Goal: Task Accomplishment & Management: Manage account settings

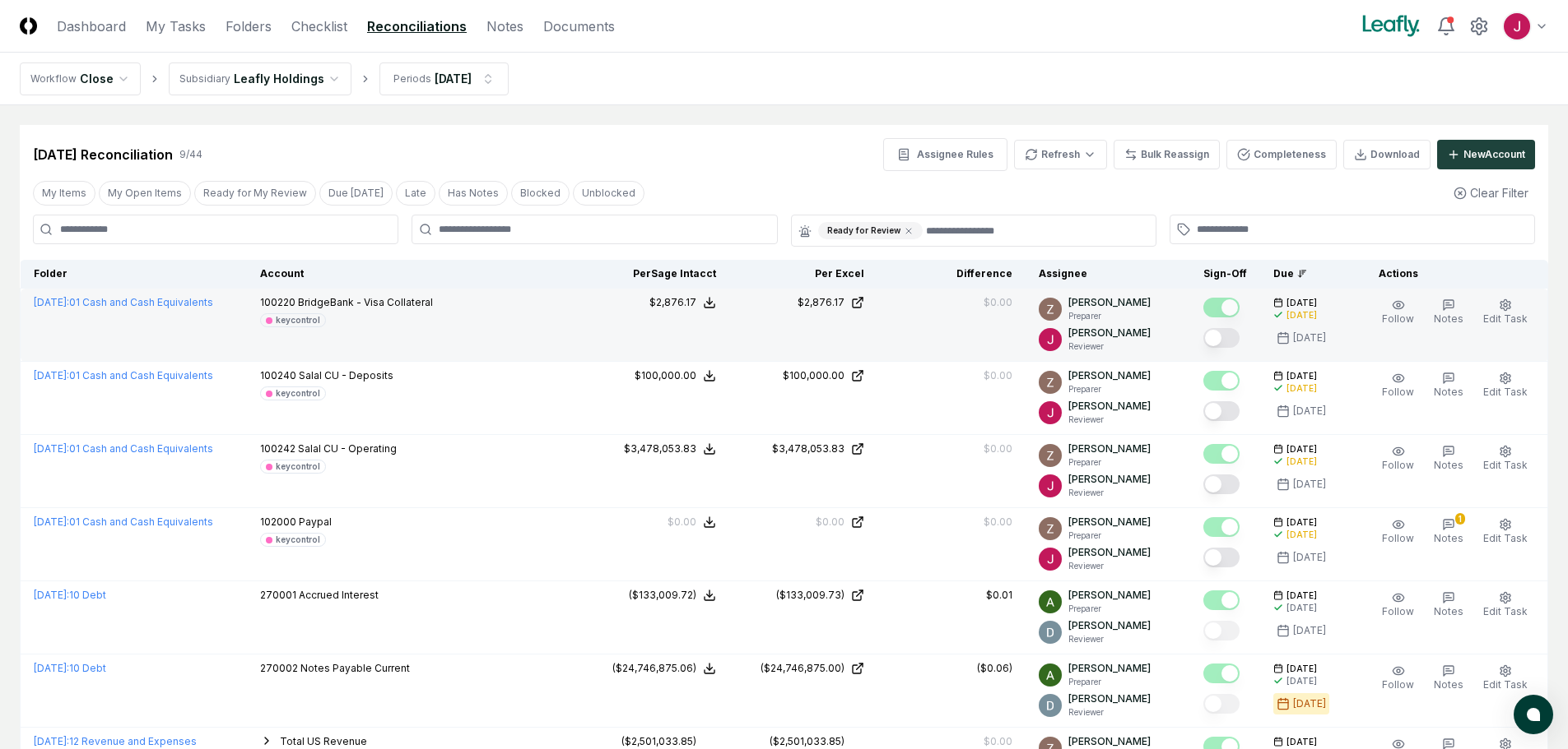
click at [1227, 338] on button "Mark complete" at bounding box center [1221, 338] width 36 height 20
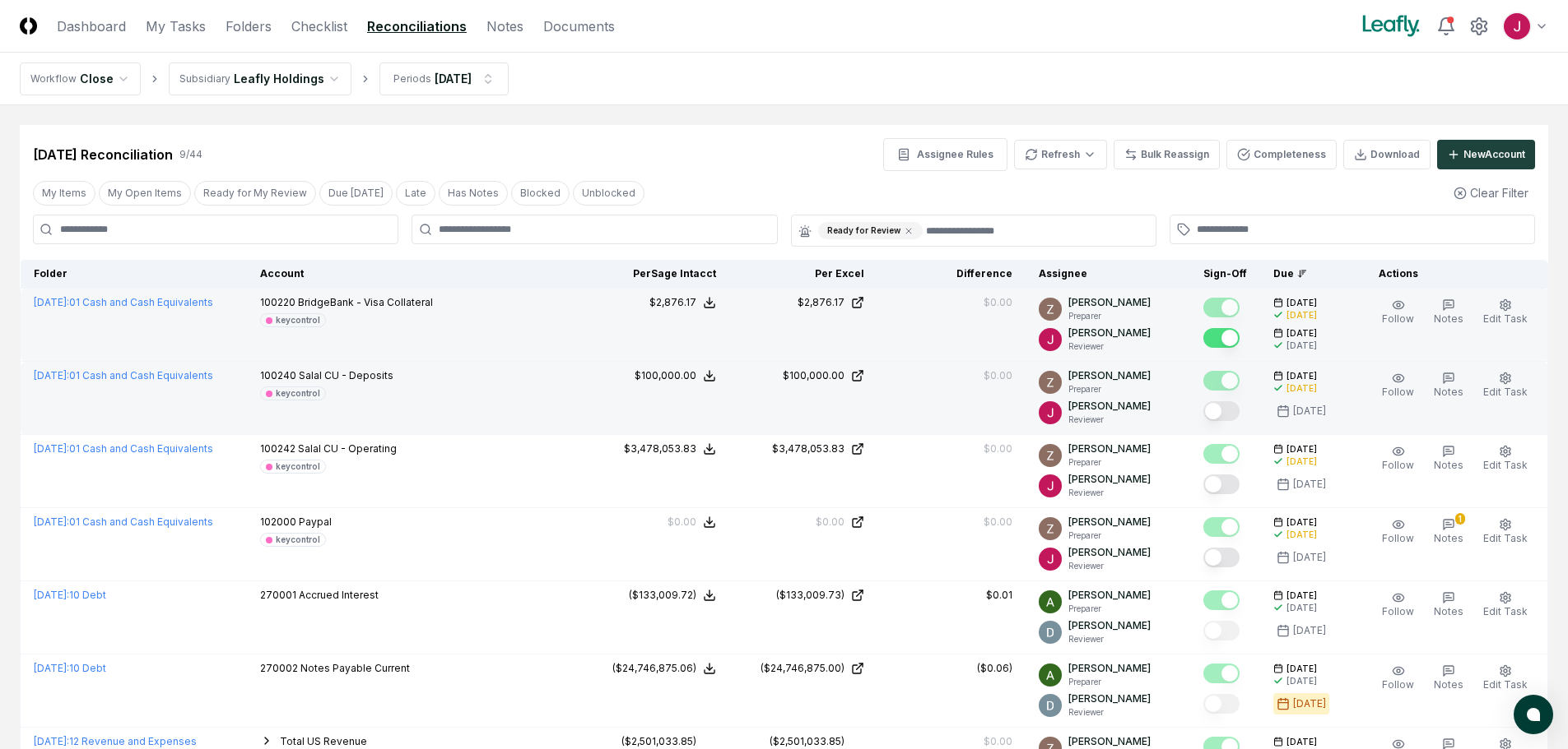
click at [1222, 411] on button "Mark complete" at bounding box center [1221, 411] width 36 height 20
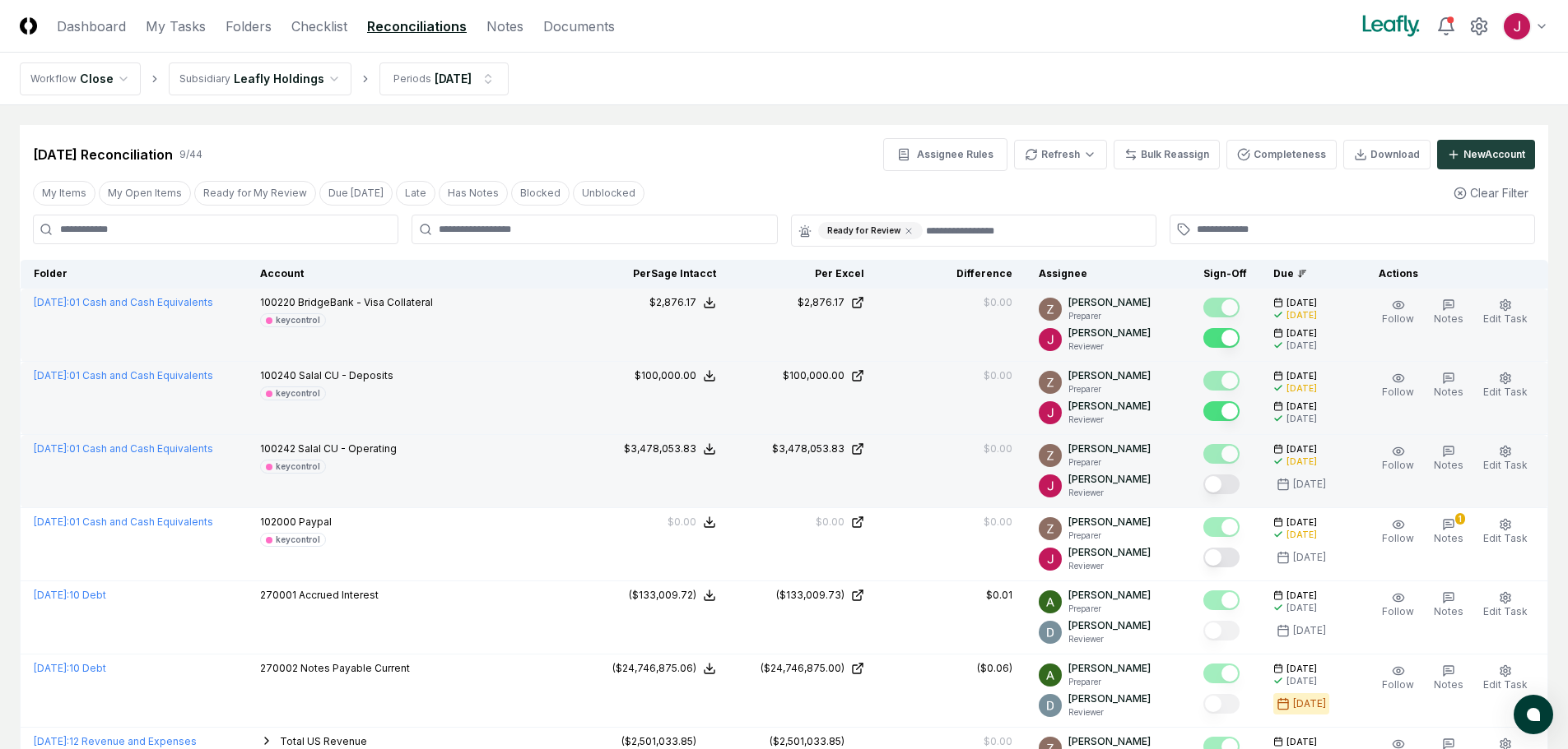
click at [1224, 483] on button "Mark complete" at bounding box center [1221, 484] width 36 height 20
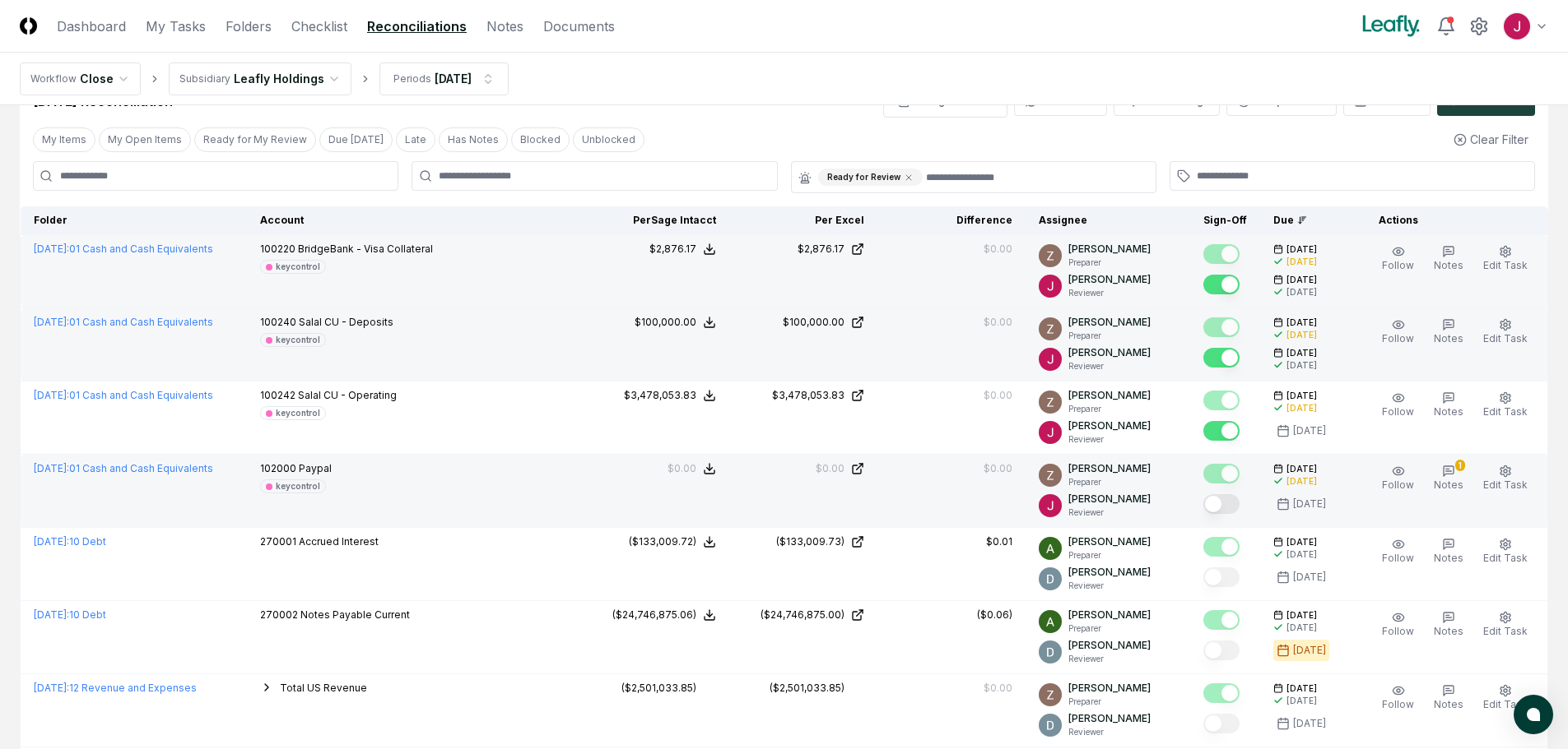
scroll to position [82, 0]
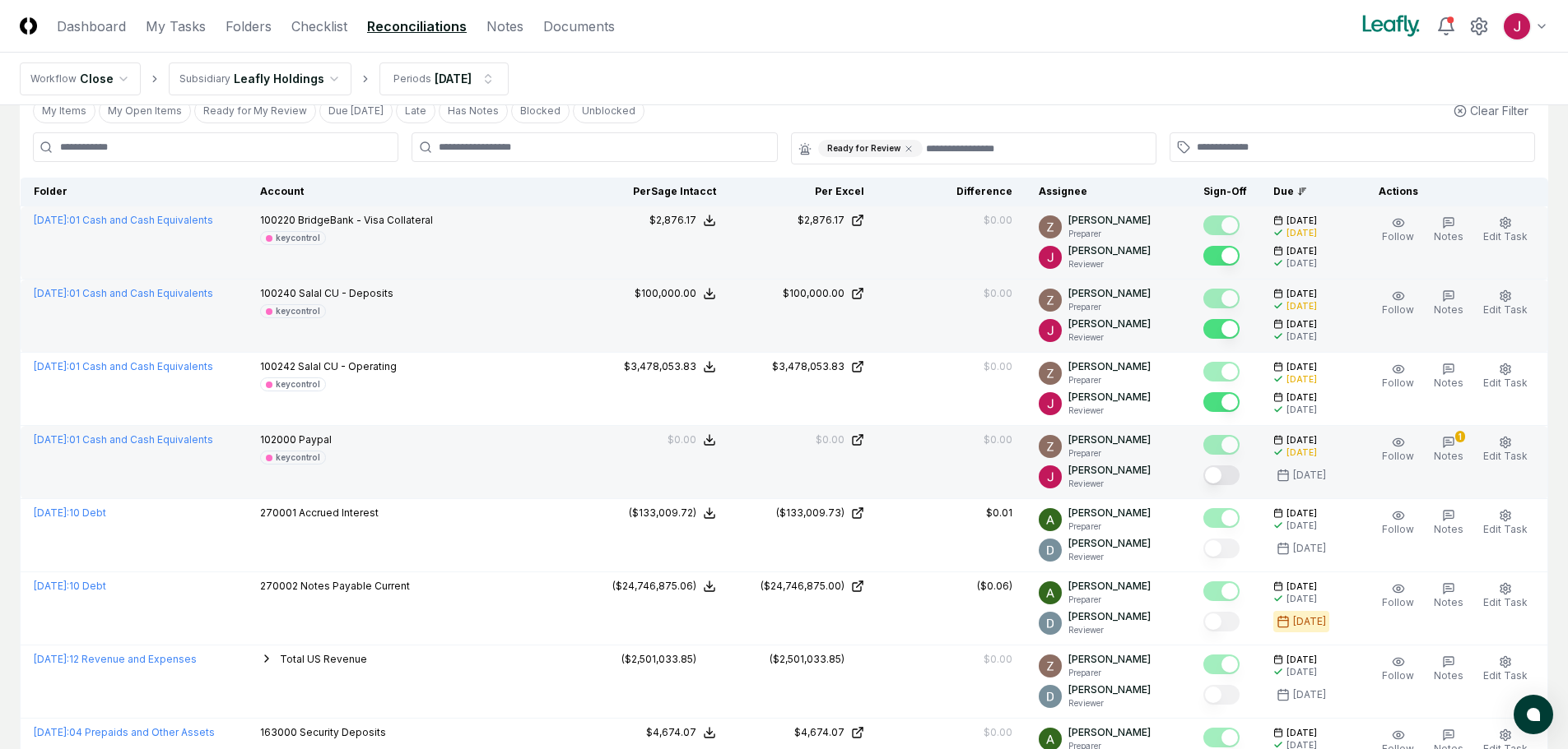
click at [1220, 473] on button "Mark complete" at bounding box center [1221, 475] width 36 height 20
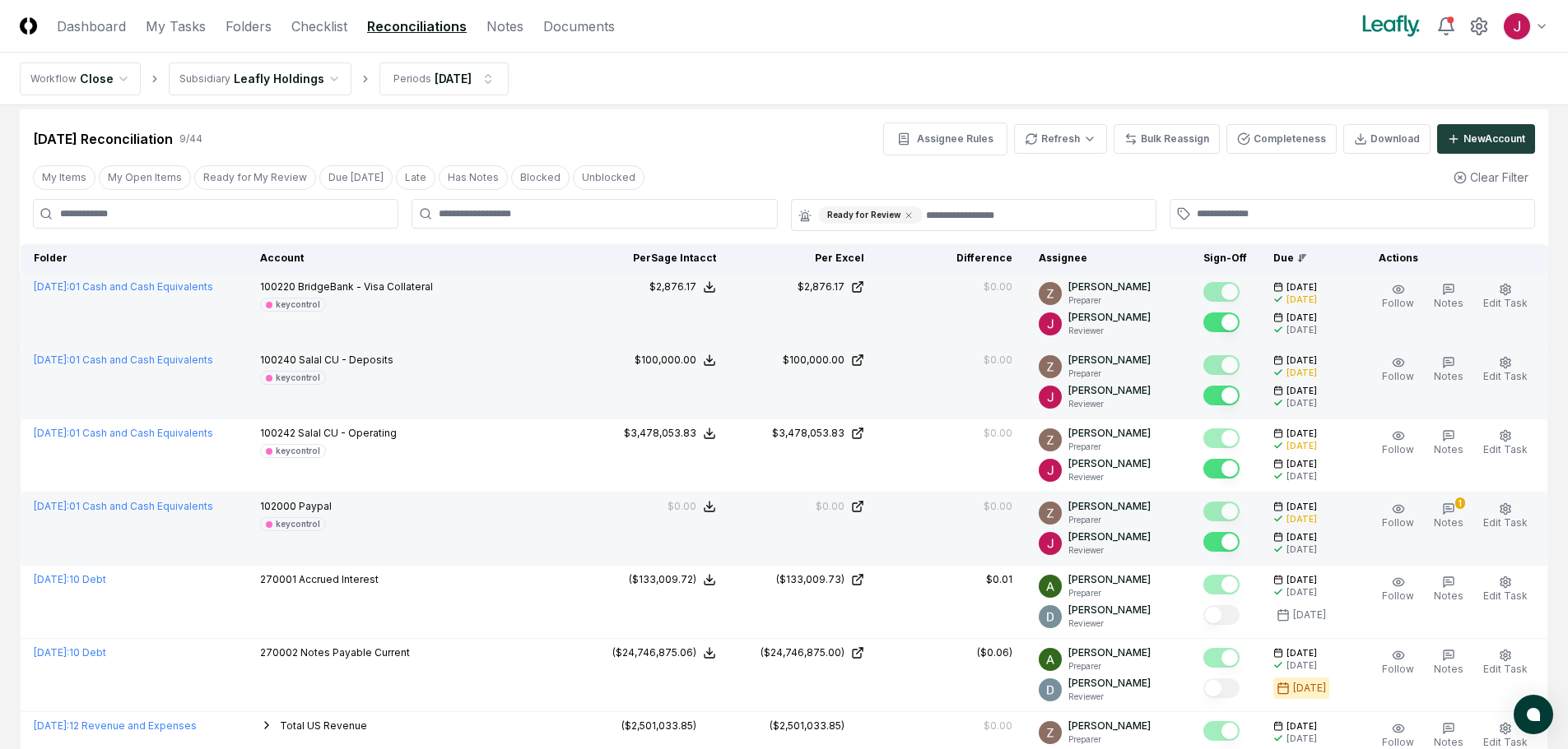
scroll to position [0, 0]
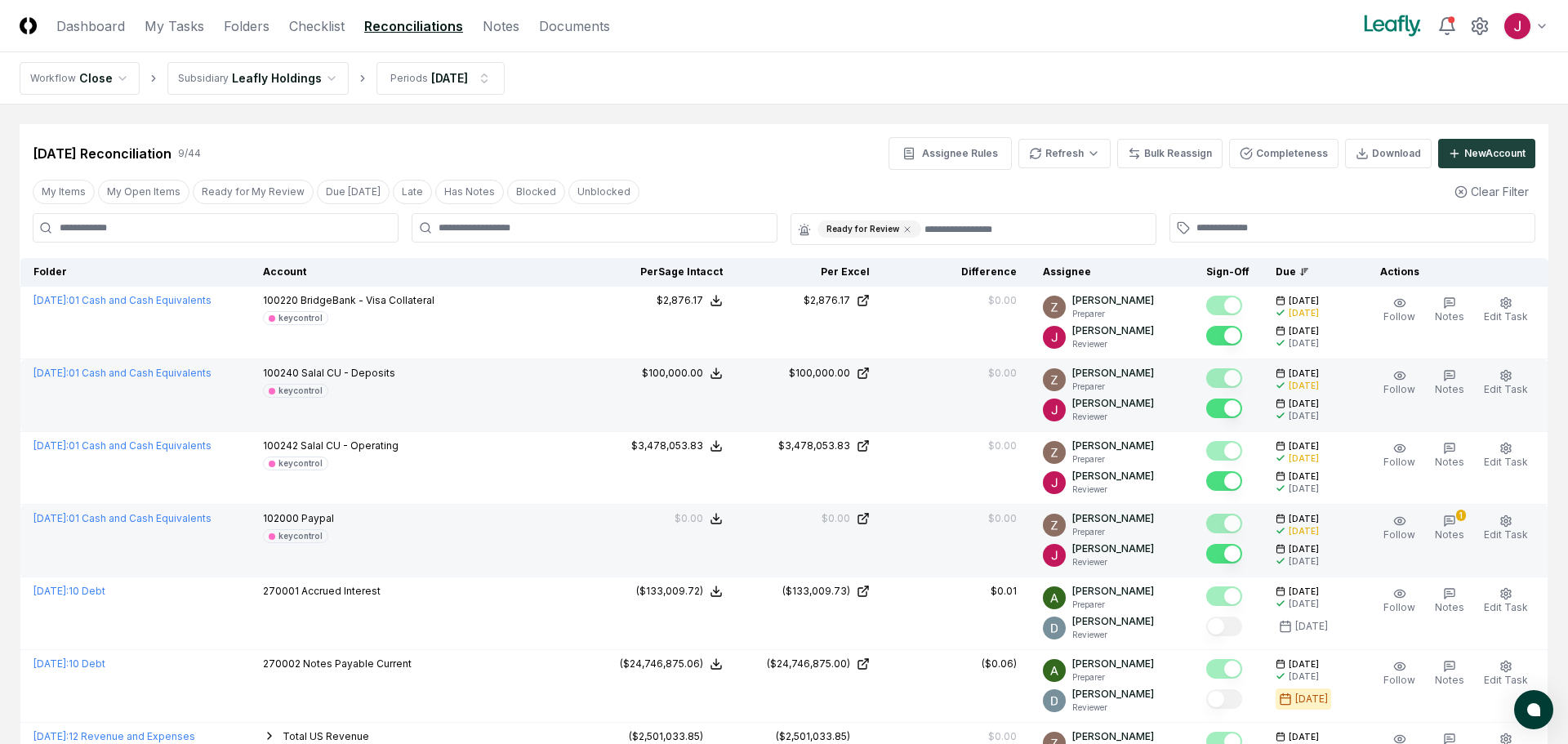
click at [331, 75] on html "CloseCore Dashboard My Tasks Folders Checklist Reconciliations Notes Documents …" at bounding box center [784, 528] width 1568 height 1057
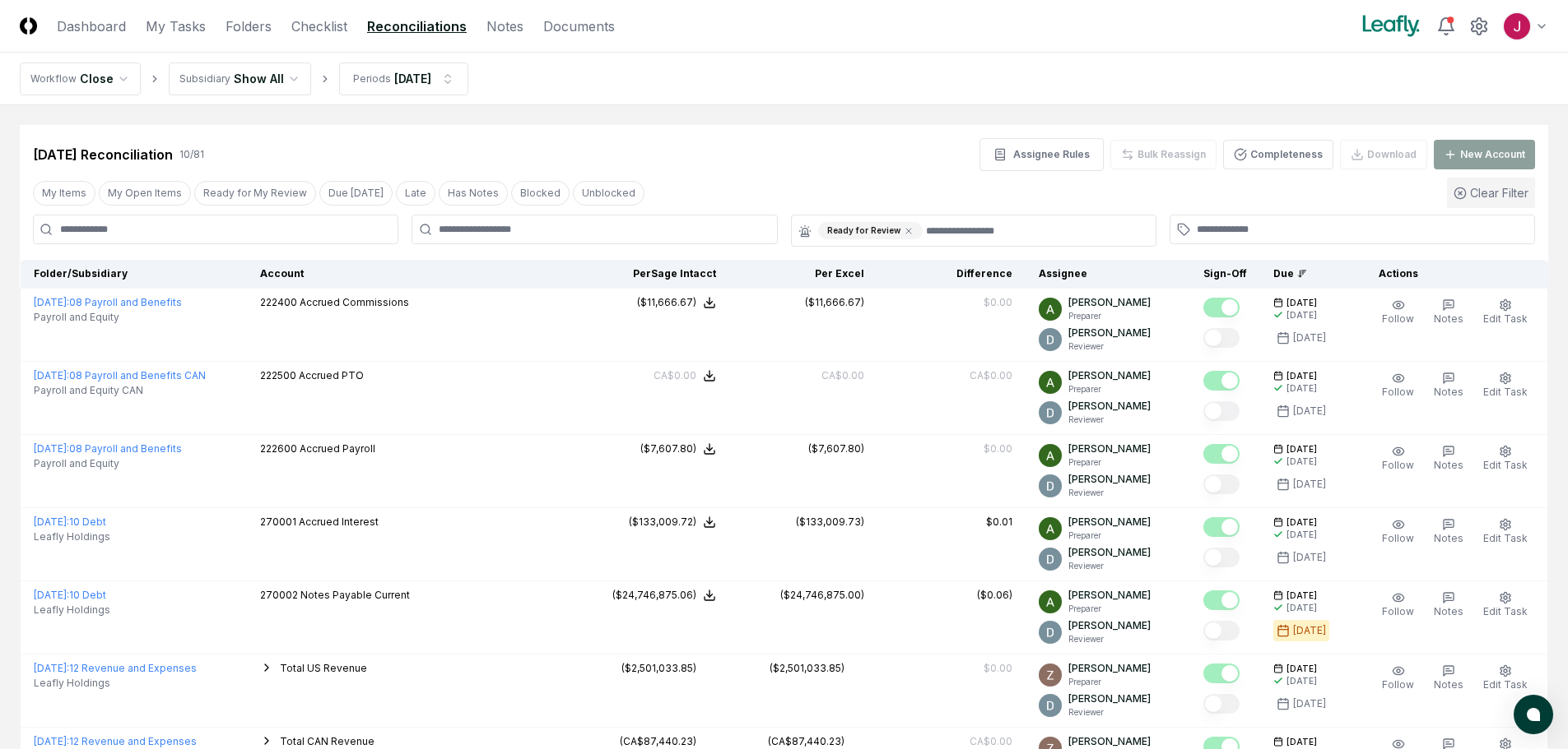
click at [1511, 199] on button "Clear Filter" at bounding box center [1491, 193] width 88 height 31
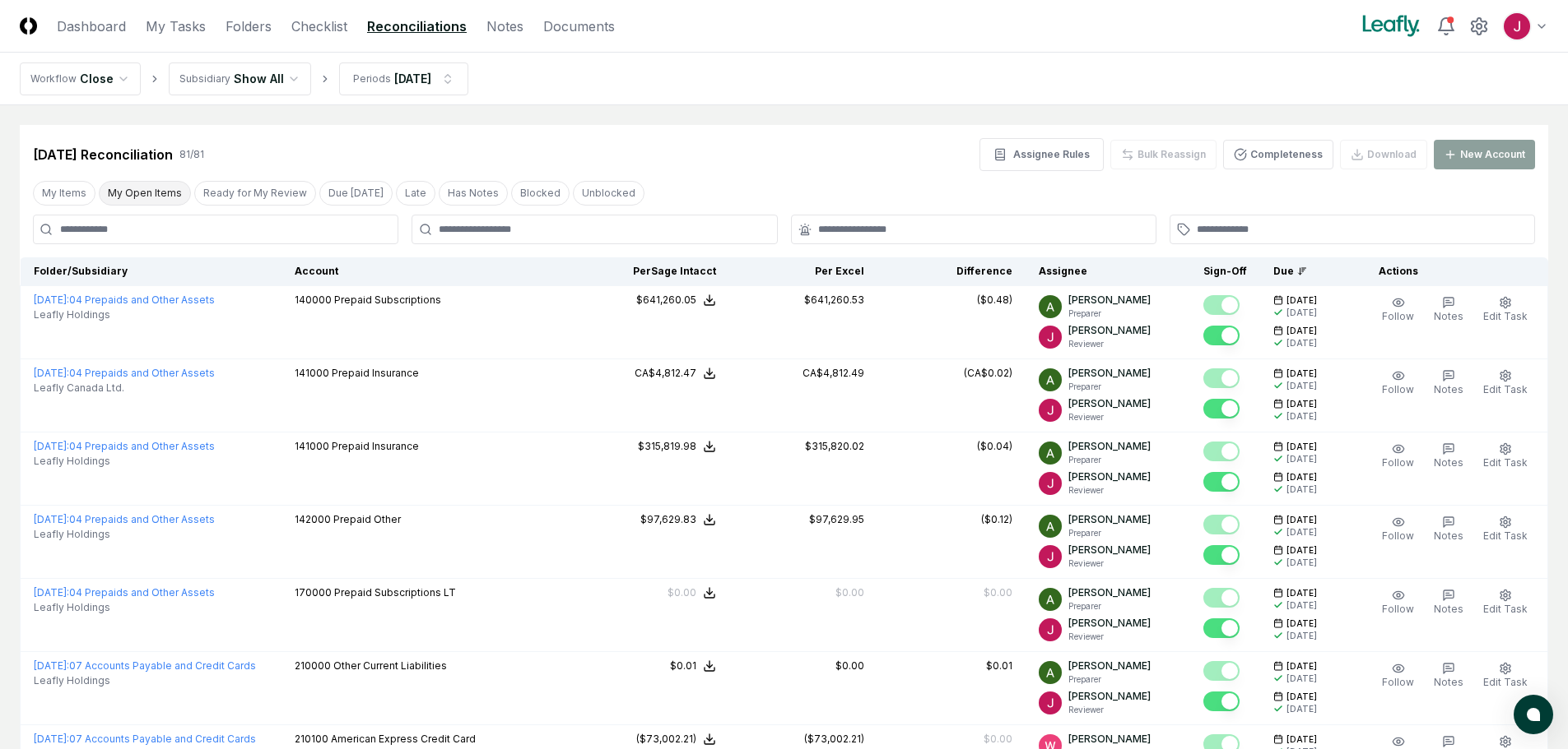
click at [141, 193] on button "My Open Items" at bounding box center [145, 193] width 93 height 24
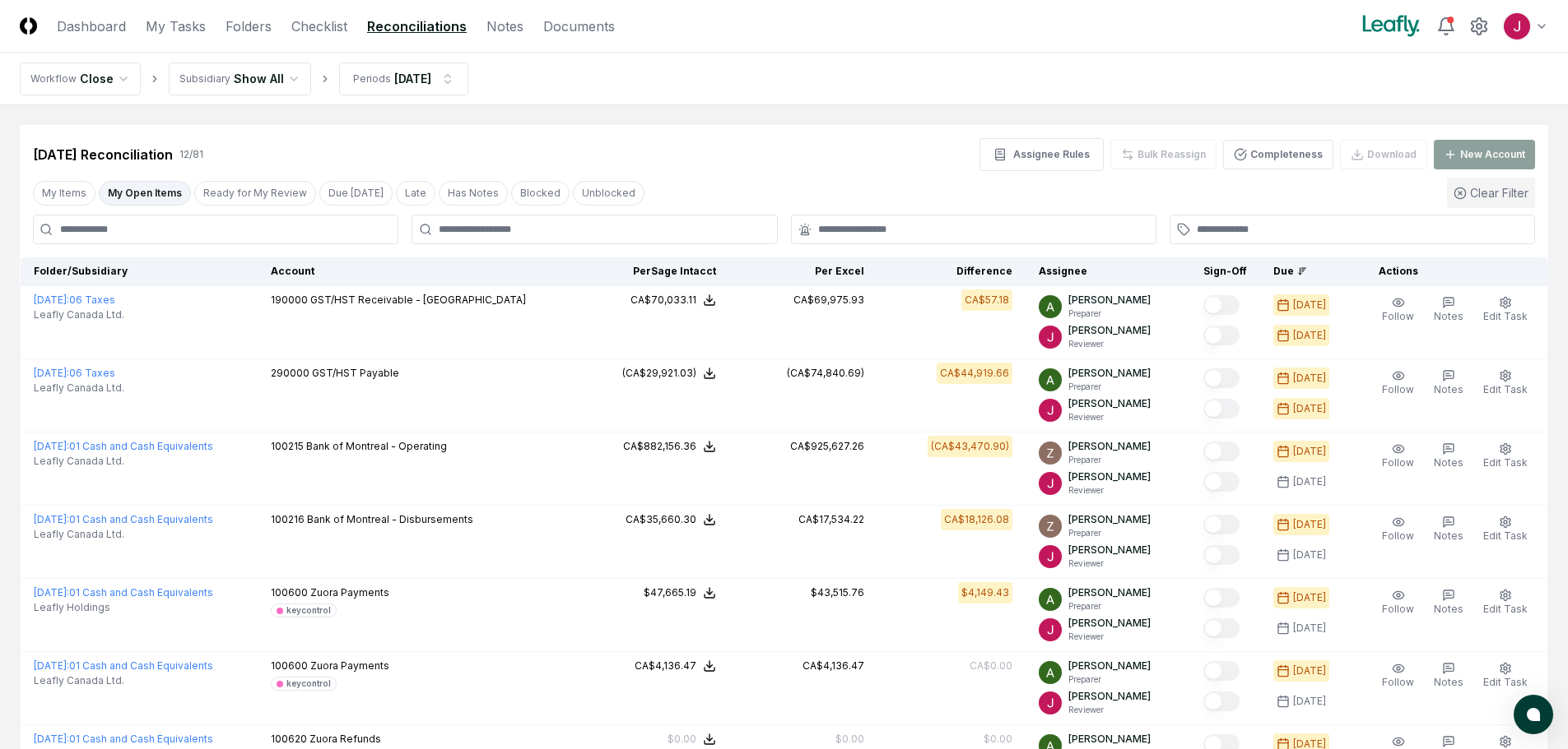
click at [1468, 193] on button "Clear Filter" at bounding box center [1491, 193] width 88 height 31
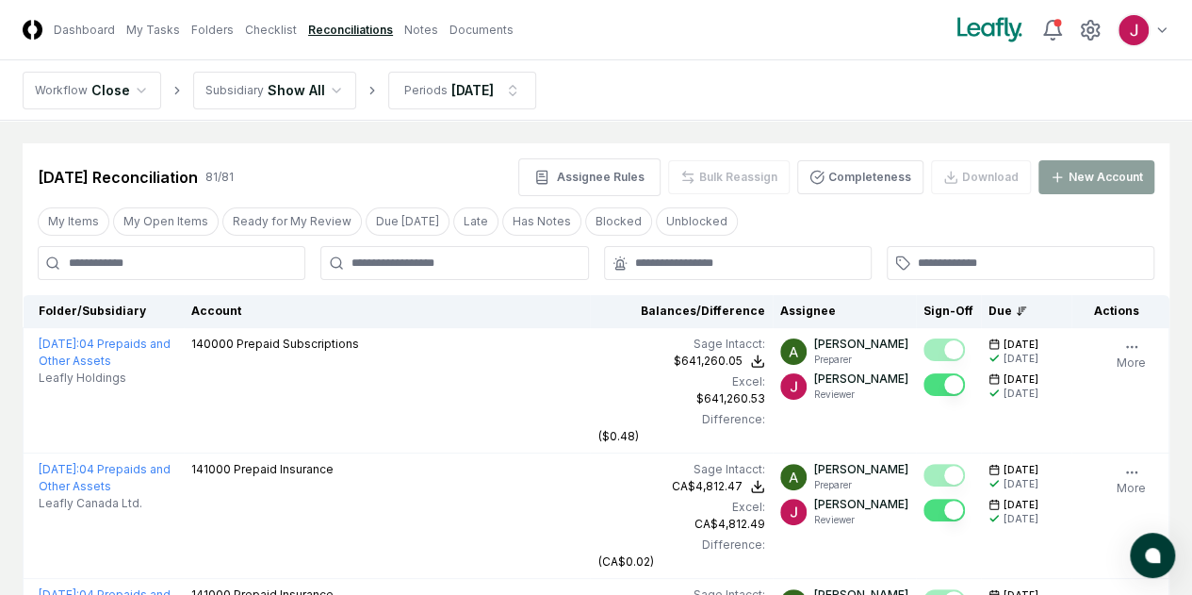
click at [393, 26] on link "Reconciliations" at bounding box center [350, 30] width 85 height 17
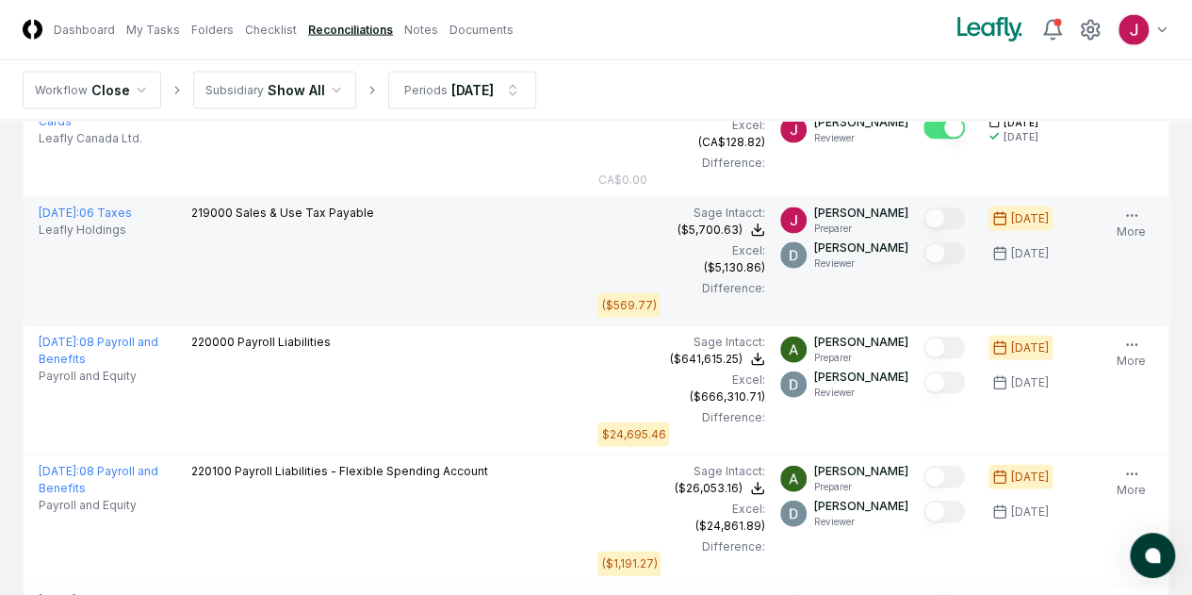
scroll to position [5465, 0]
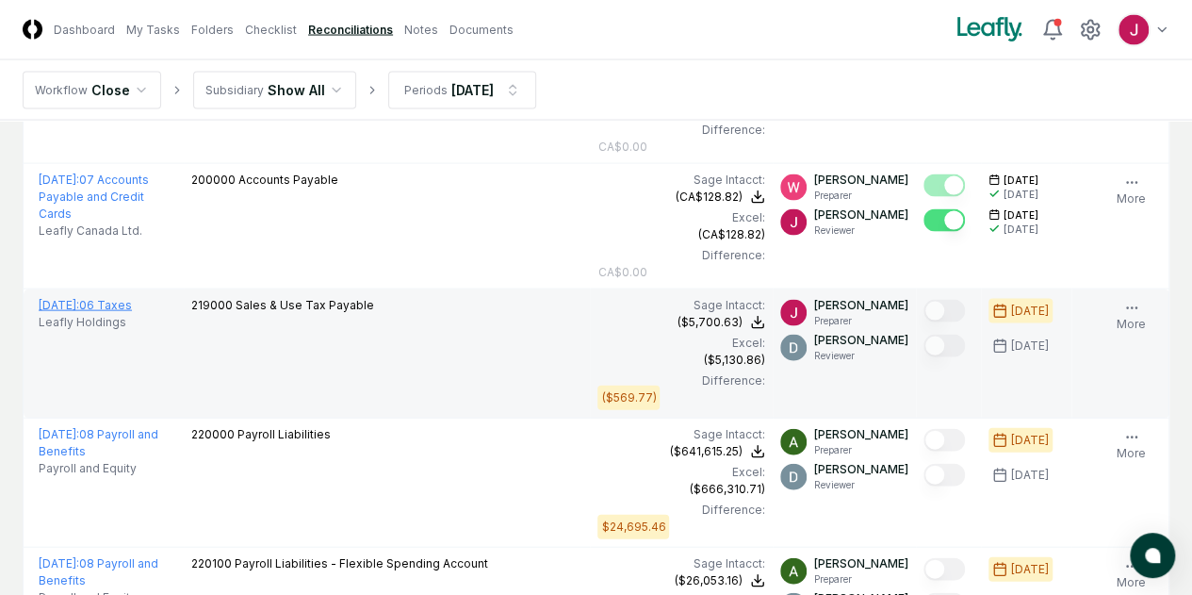
click at [79, 298] on span "[DATE] :" at bounding box center [59, 305] width 41 height 14
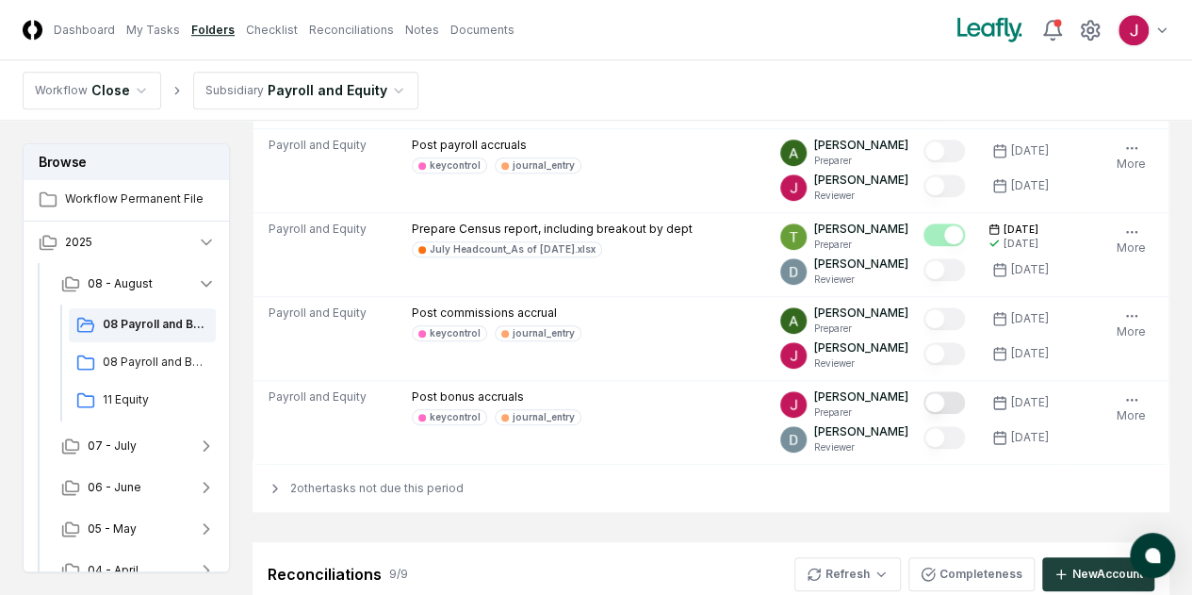
scroll to position [660, 0]
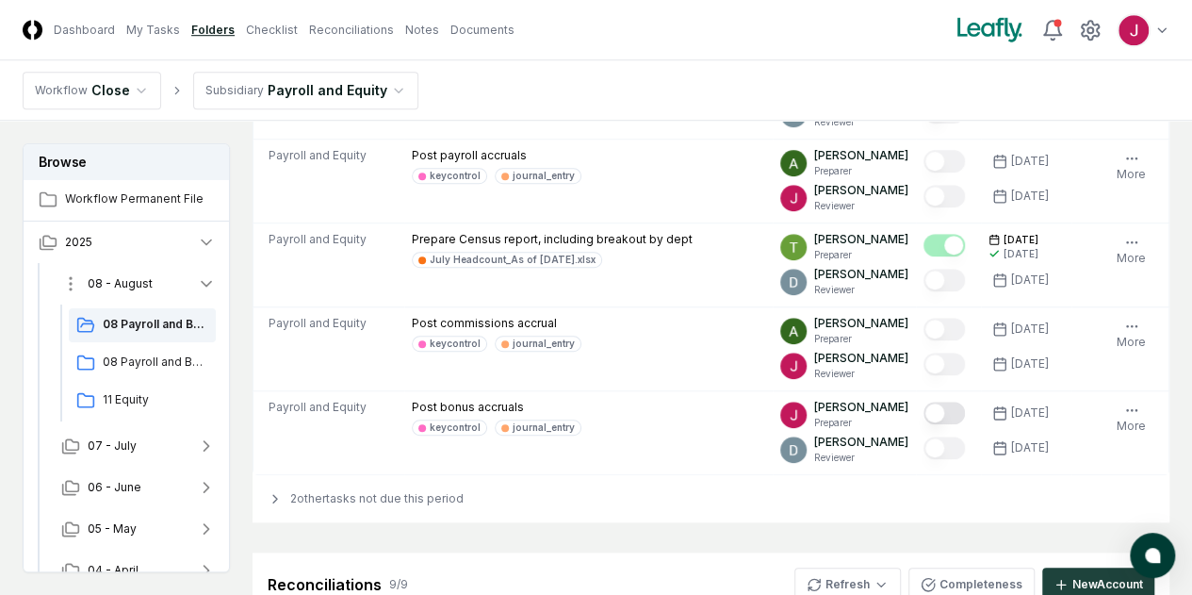
click at [201, 278] on icon "button" at bounding box center [206, 283] width 19 height 19
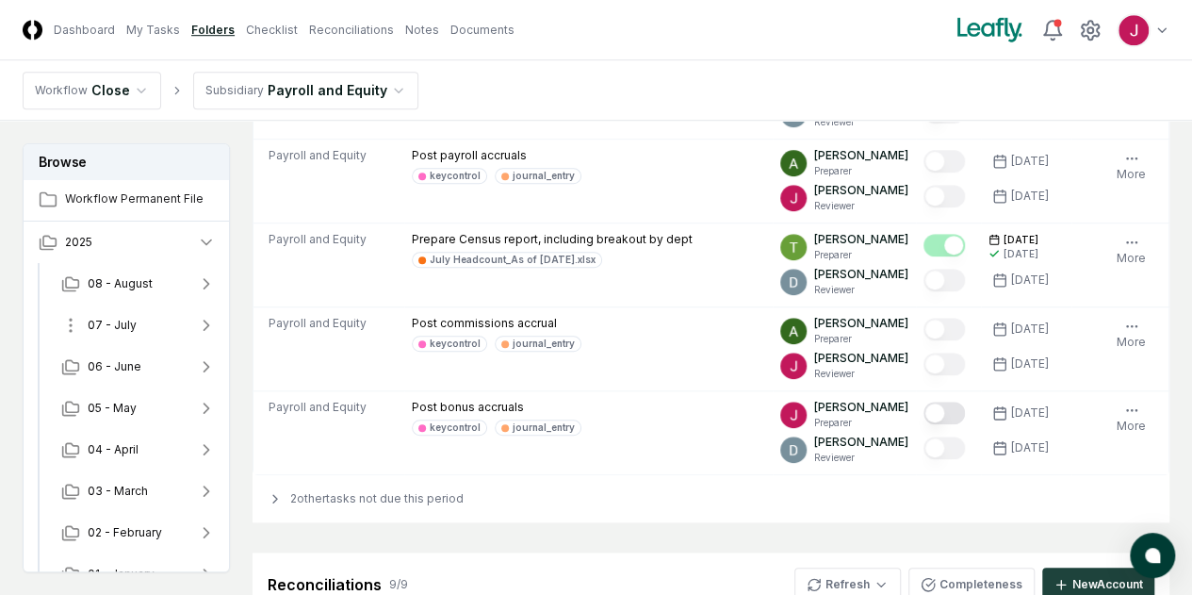
click at [126, 323] on span "07 - July" at bounding box center [112, 325] width 49 height 17
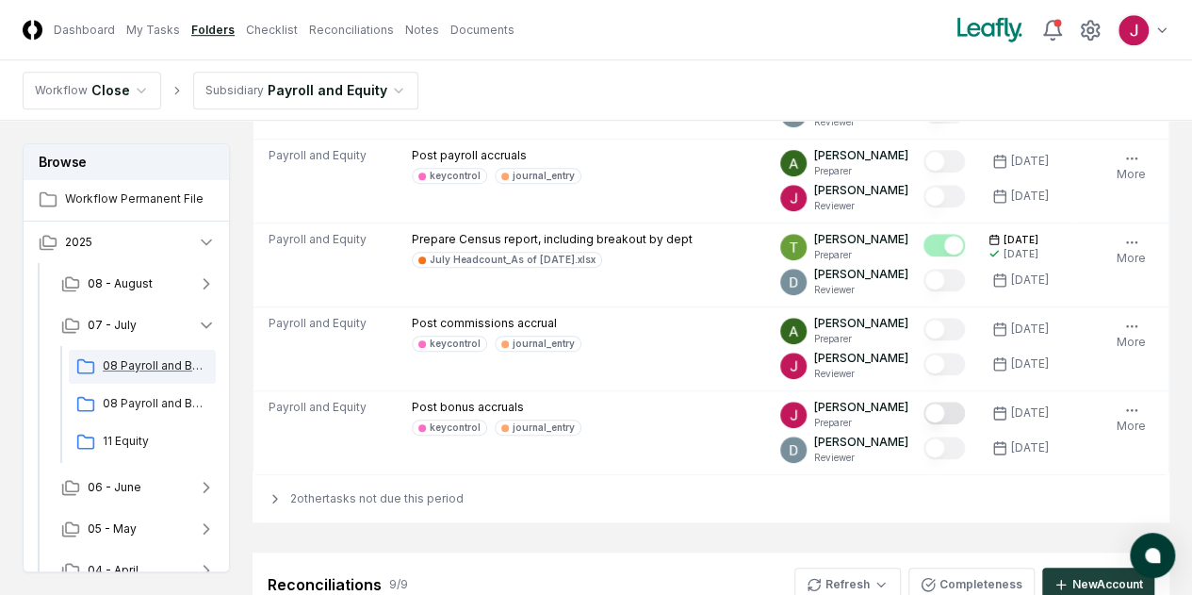
click at [148, 365] on span "08 Payroll and Benefits" at bounding box center [156, 365] width 106 height 17
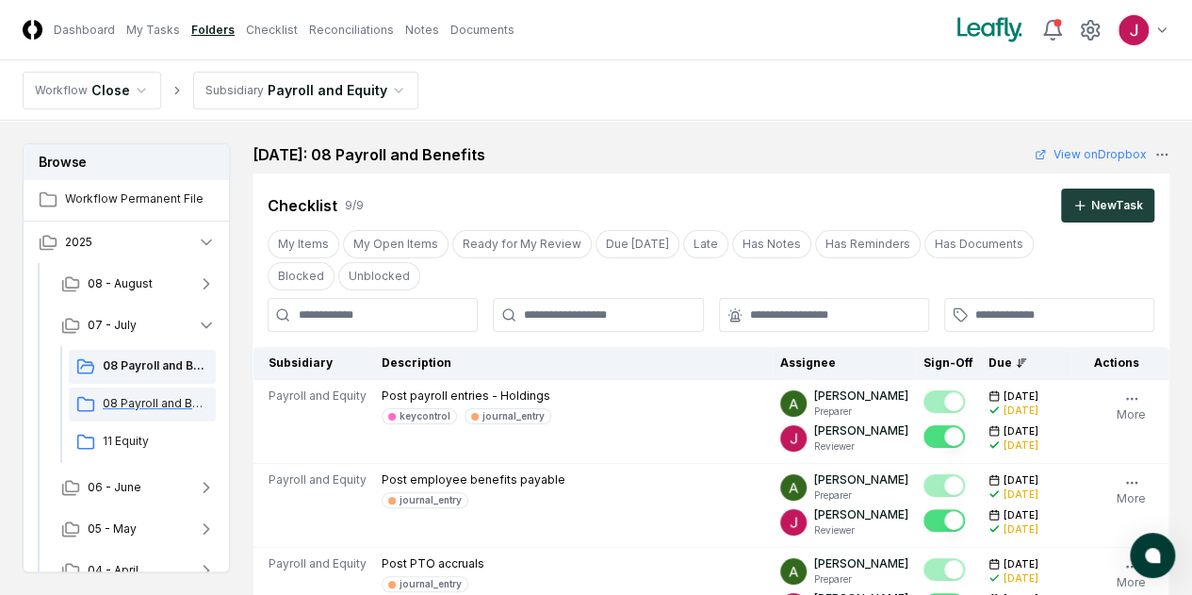
click at [143, 399] on span "08 Payroll and Benefits CAN" at bounding box center [156, 403] width 106 height 17
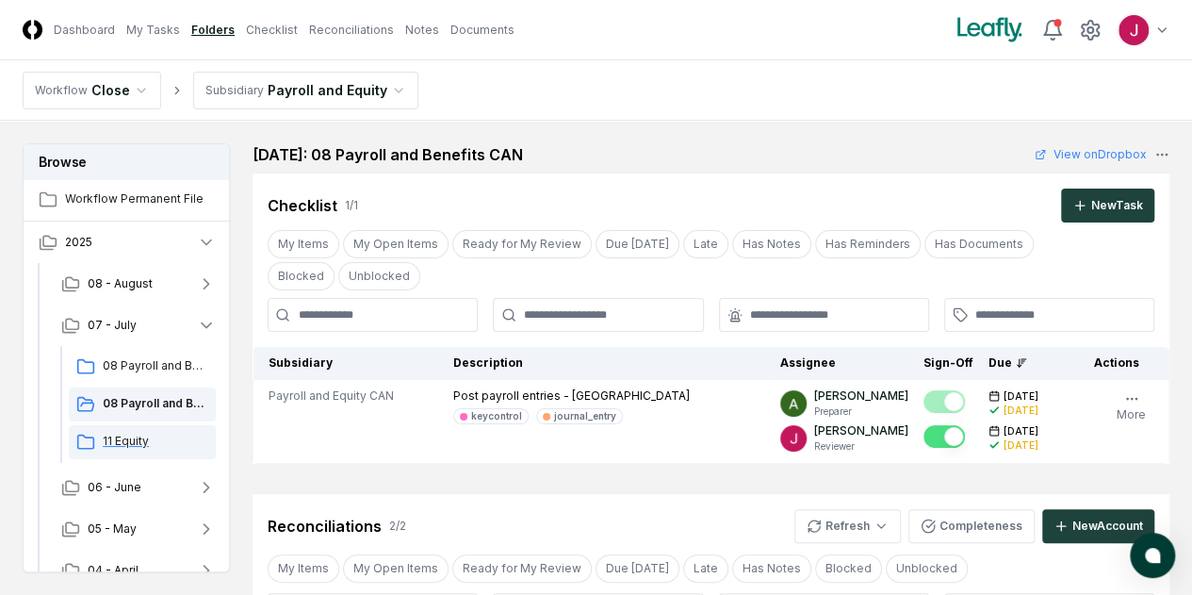
click at [130, 440] on span "11 Equity" at bounding box center [156, 441] width 106 height 17
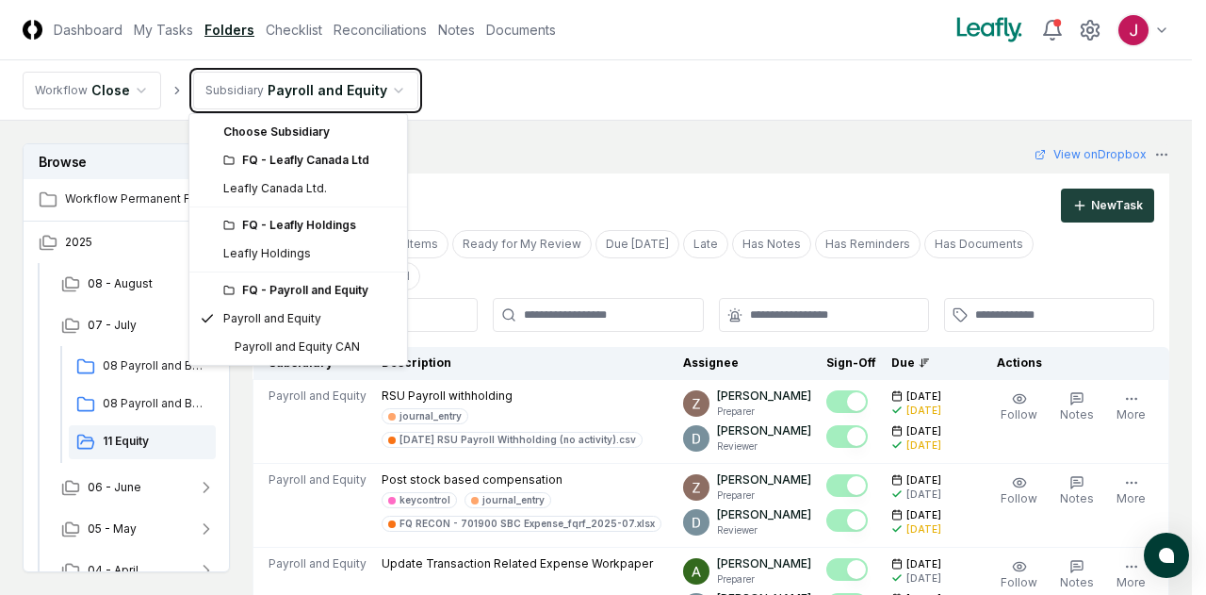
drag, startPoint x: 520, startPoint y: 105, endPoint x: 534, endPoint y: 99, distance: 15.2
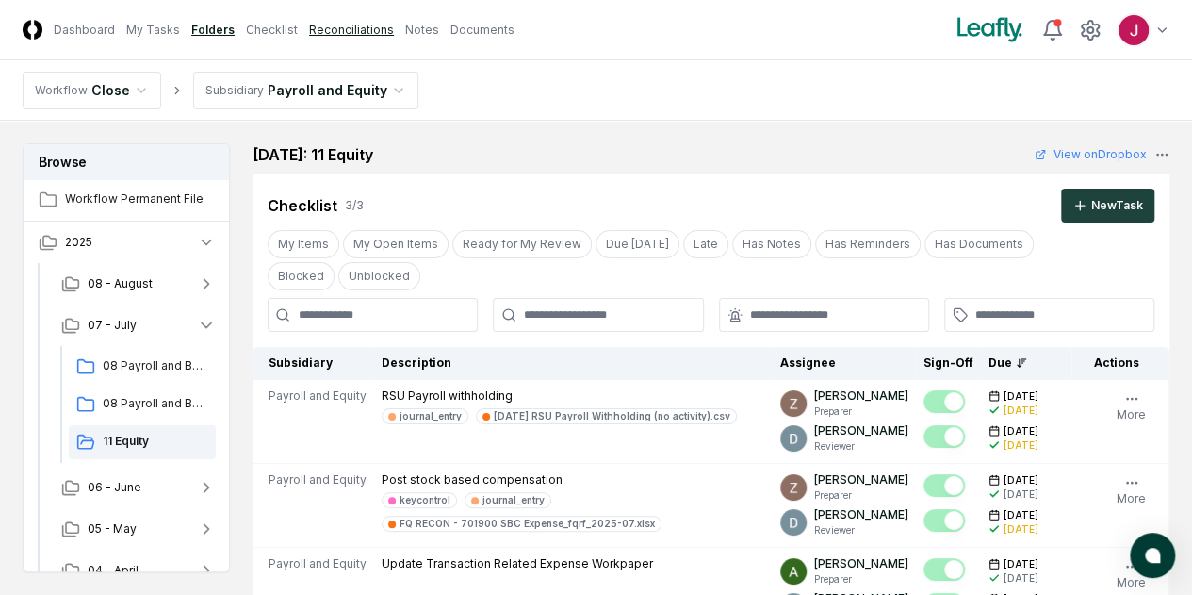
click at [394, 25] on link "Reconciliations" at bounding box center [351, 30] width 85 height 17
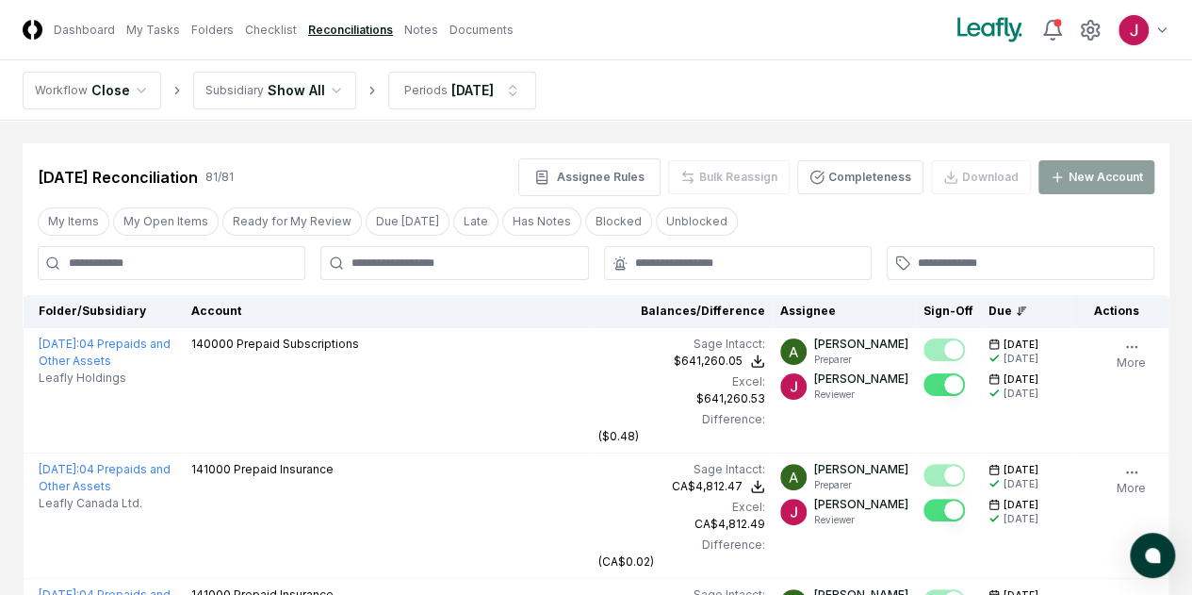
click at [390, 28] on link "Reconciliations" at bounding box center [350, 30] width 85 height 17
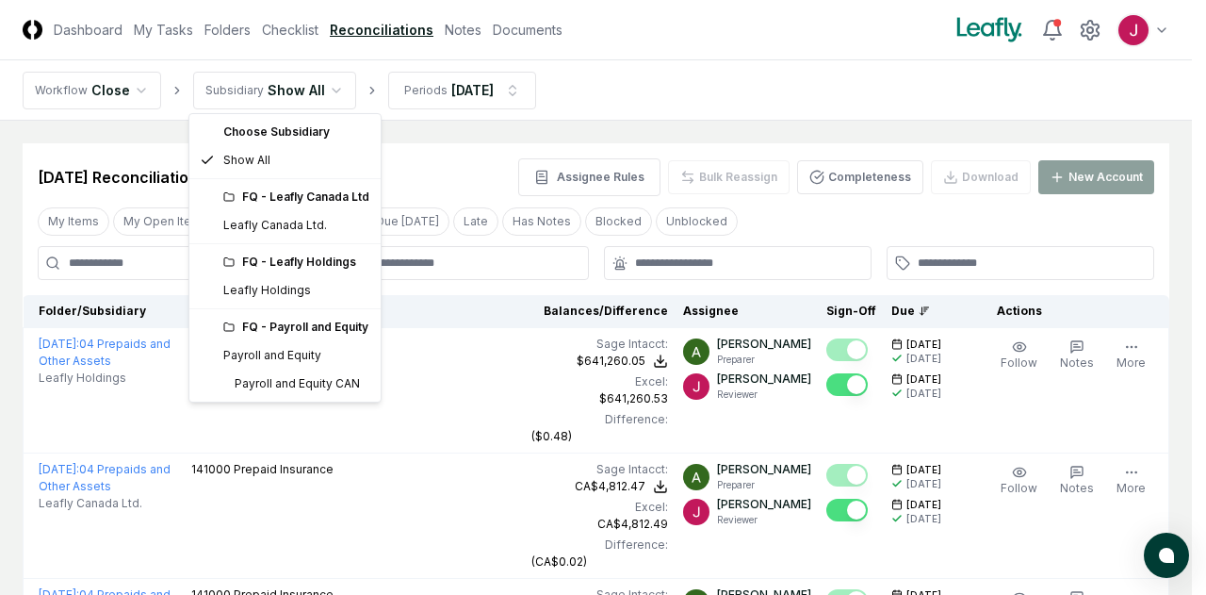
click at [298, 263] on div "FQ - Leafly Holdings" at bounding box center [296, 261] width 146 height 17
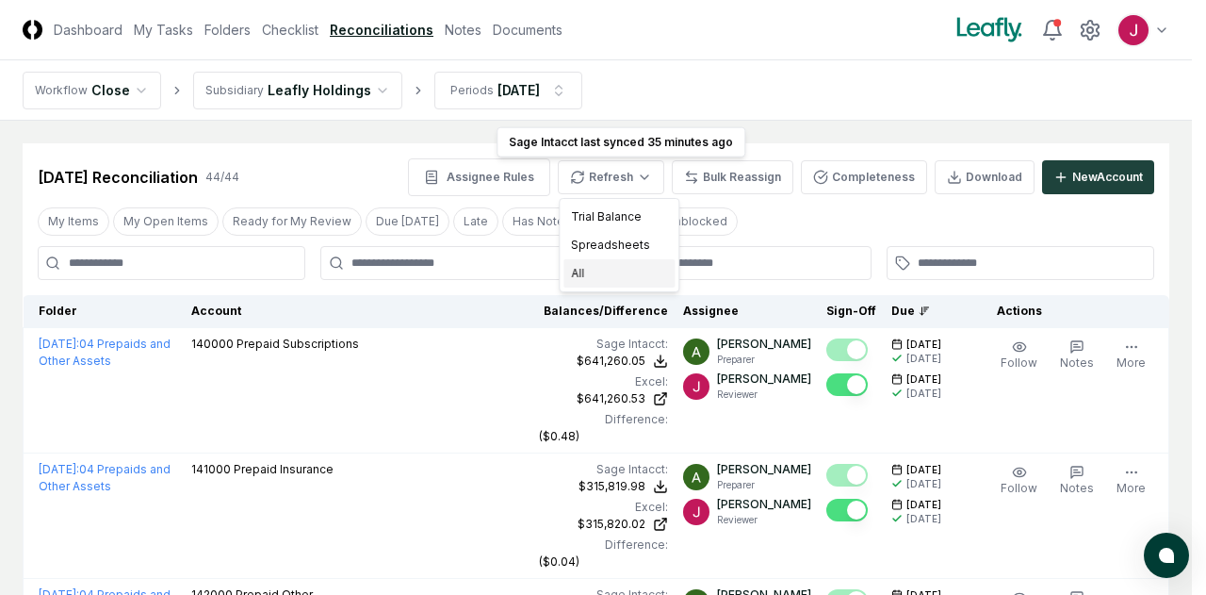
click at [579, 274] on div "All" at bounding box center [619, 273] width 111 height 28
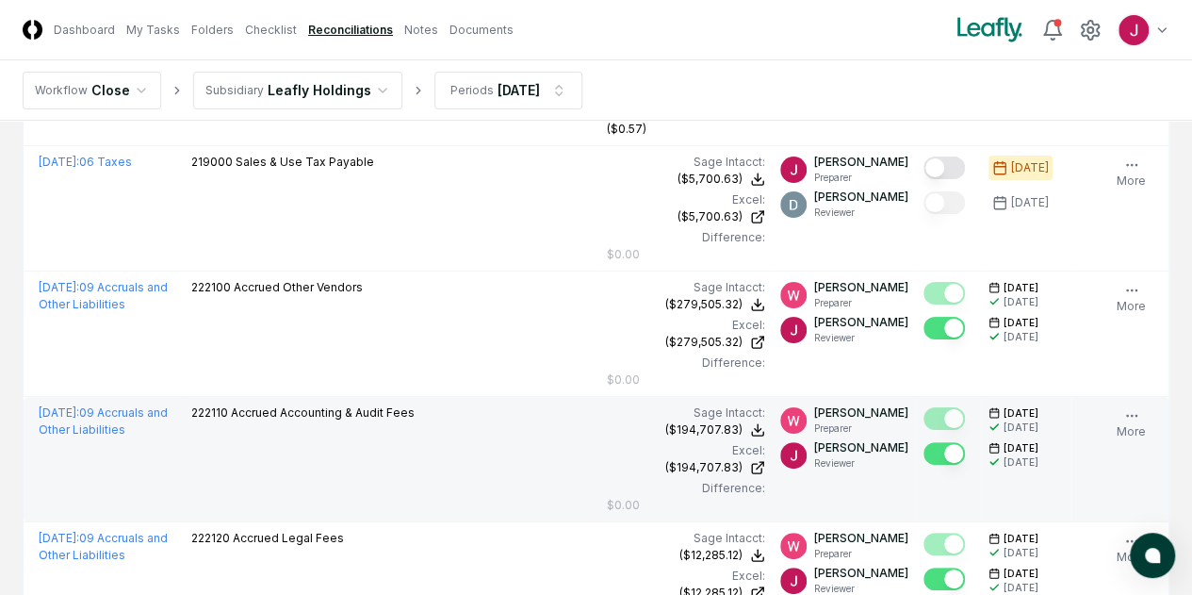
scroll to position [3487, 0]
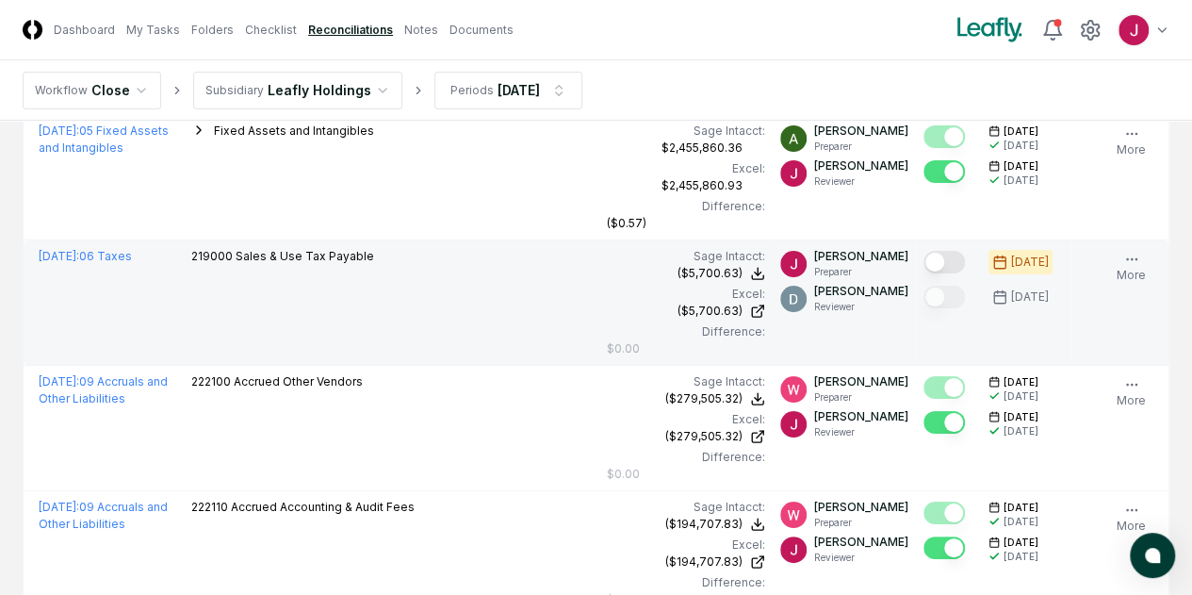
click at [923, 251] on button "Mark complete" at bounding box center [943, 262] width 41 height 23
